Goal: Book appointment/travel/reservation

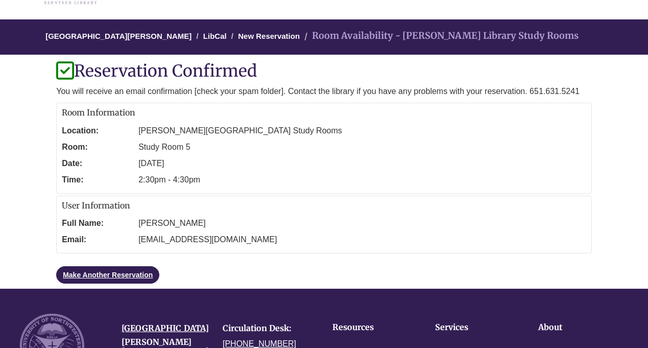
scroll to position [69, 0]
drag, startPoint x: 94, startPoint y: 127, endPoint x: 279, endPoint y: 236, distance: 214.6
click at [279, 236] on div "Reservation Confirmed You will receive an email confirmation [check your spam f…" at bounding box center [324, 172] width 536 height 221
click at [55, 126] on div "There are 6 booking option(s) available for the "[PERSON_NAME] Library Study Ro…" at bounding box center [324, 172] width 551 height 221
drag, startPoint x: 63, startPoint y: 112, endPoint x: 281, endPoint y: 238, distance: 251.4
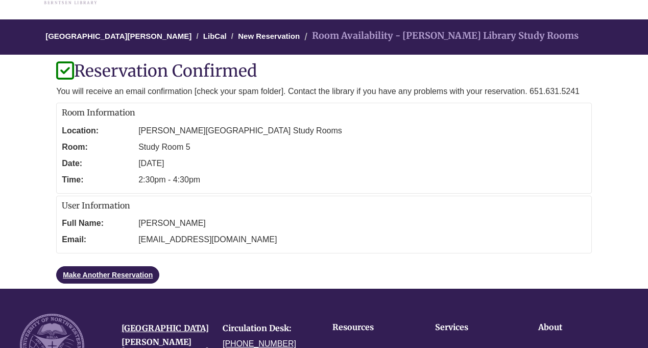
click at [281, 238] on div "Reservation Confirmed You will receive an email confirmation [check your spam f…" at bounding box center [324, 172] width 536 height 221
click at [61, 112] on div "Room Information Location: [PERSON_NAME][GEOGRAPHIC_DATA] Study Rooms Room: Stu…" at bounding box center [324, 148] width 536 height 91
drag, startPoint x: 61, startPoint y: 112, endPoint x: 261, endPoint y: 241, distance: 238.1
click at [261, 241] on div "Reservation Confirmed You will receive an email confirmation [check your spam f…" at bounding box center [324, 172] width 536 height 221
click at [60, 116] on div "Room Information Location: [PERSON_NAME][GEOGRAPHIC_DATA] Study Rooms Room: Stu…" at bounding box center [324, 148] width 536 height 91
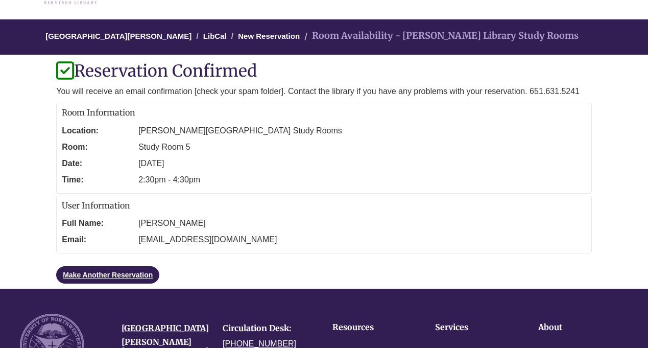
drag, startPoint x: 60, startPoint y: 116, endPoint x: 263, endPoint y: 243, distance: 239.9
click at [263, 243] on div "Reservation Confirmed You will receive an email confirmation [check your spam f…" at bounding box center [324, 172] width 536 height 221
click at [62, 111] on h2 "Room Information" at bounding box center [324, 112] width 525 height 9
